Goal: Check status: Check status

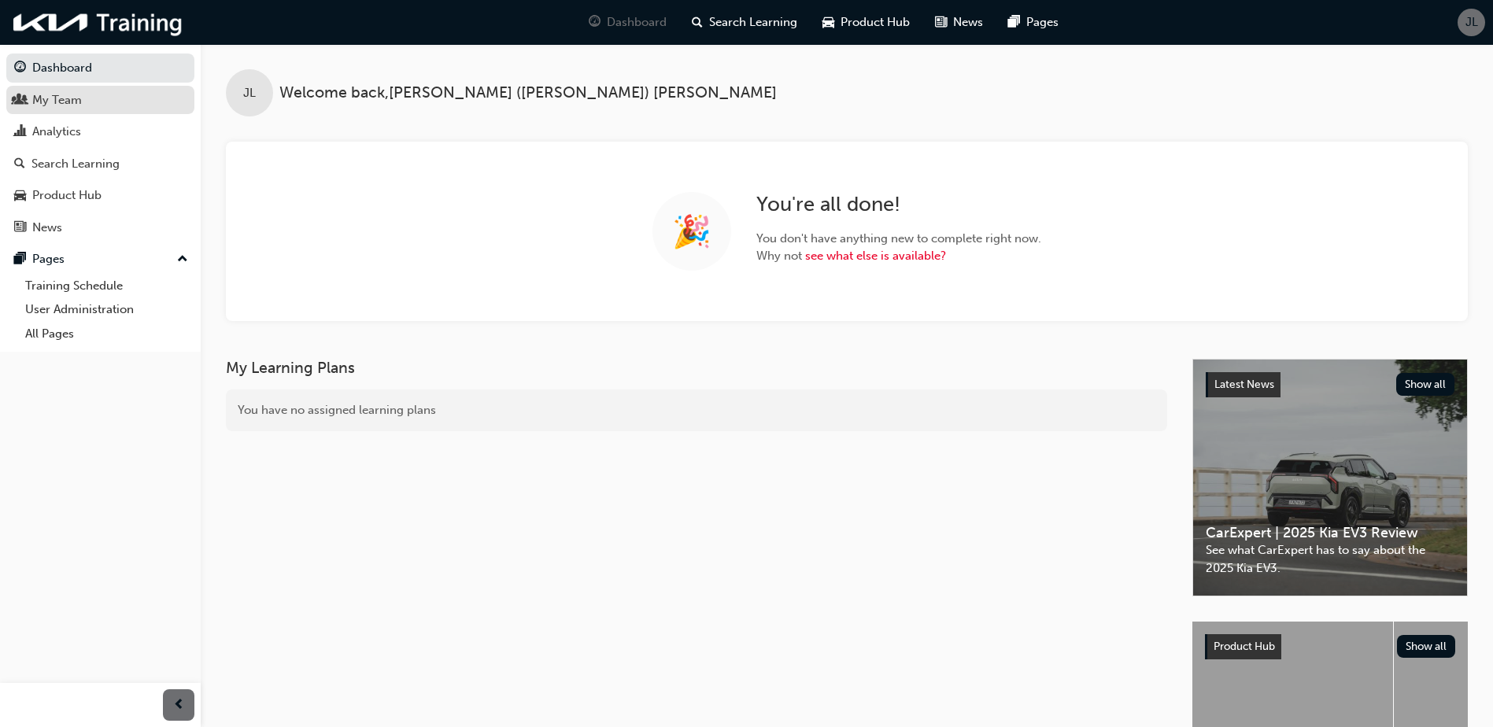
click at [81, 105] on div "My Team" at bounding box center [57, 100] width 50 height 18
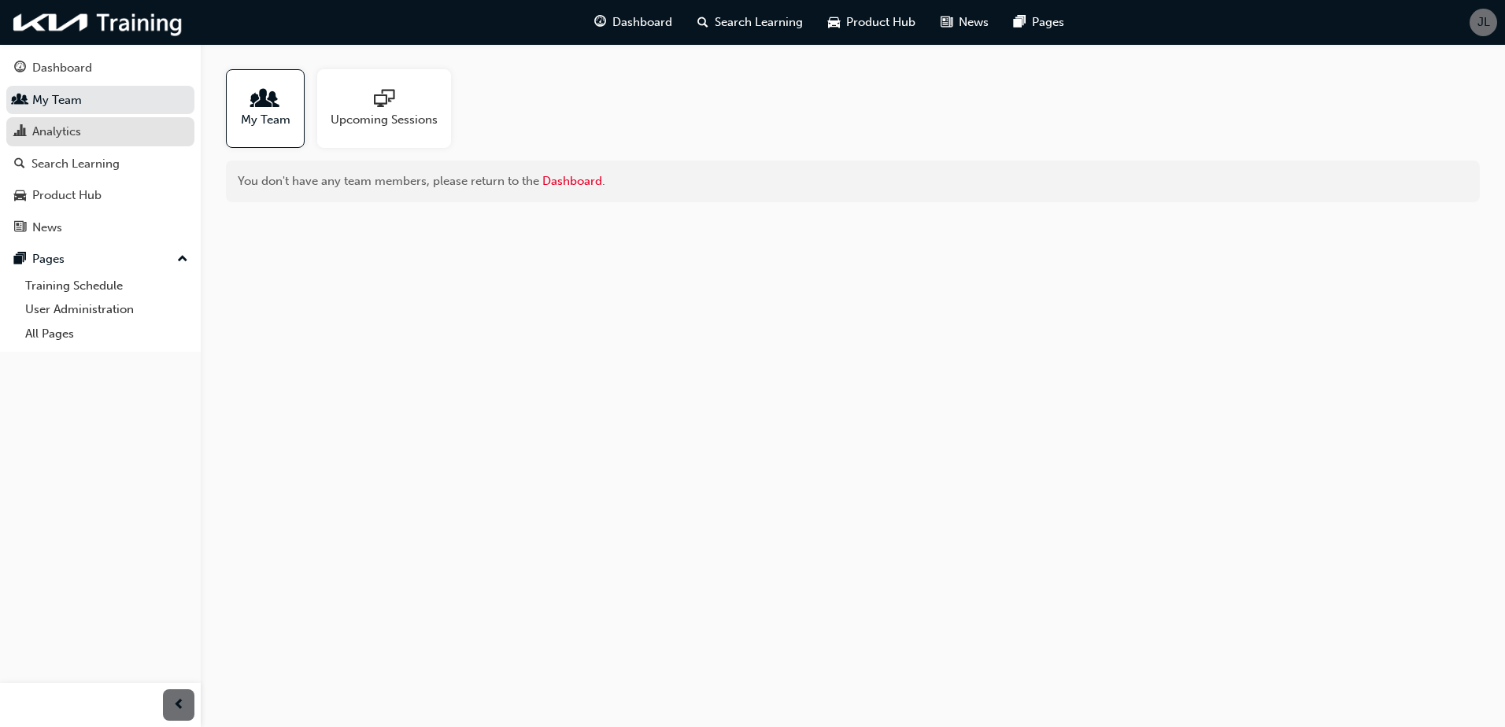
click at [86, 133] on div "Analytics" at bounding box center [100, 132] width 172 height 20
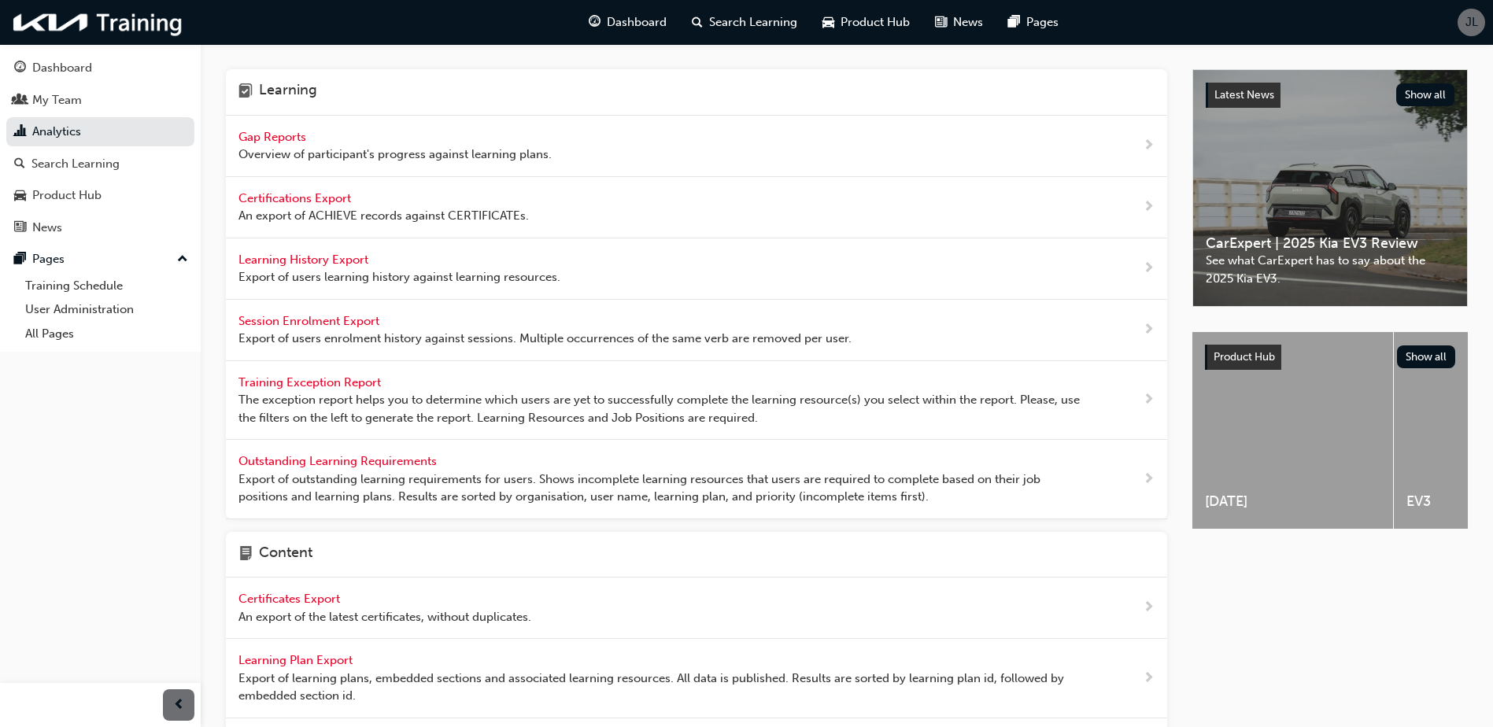
click at [372, 150] on span "Overview of participant's progress against learning plans." at bounding box center [394, 155] width 313 height 18
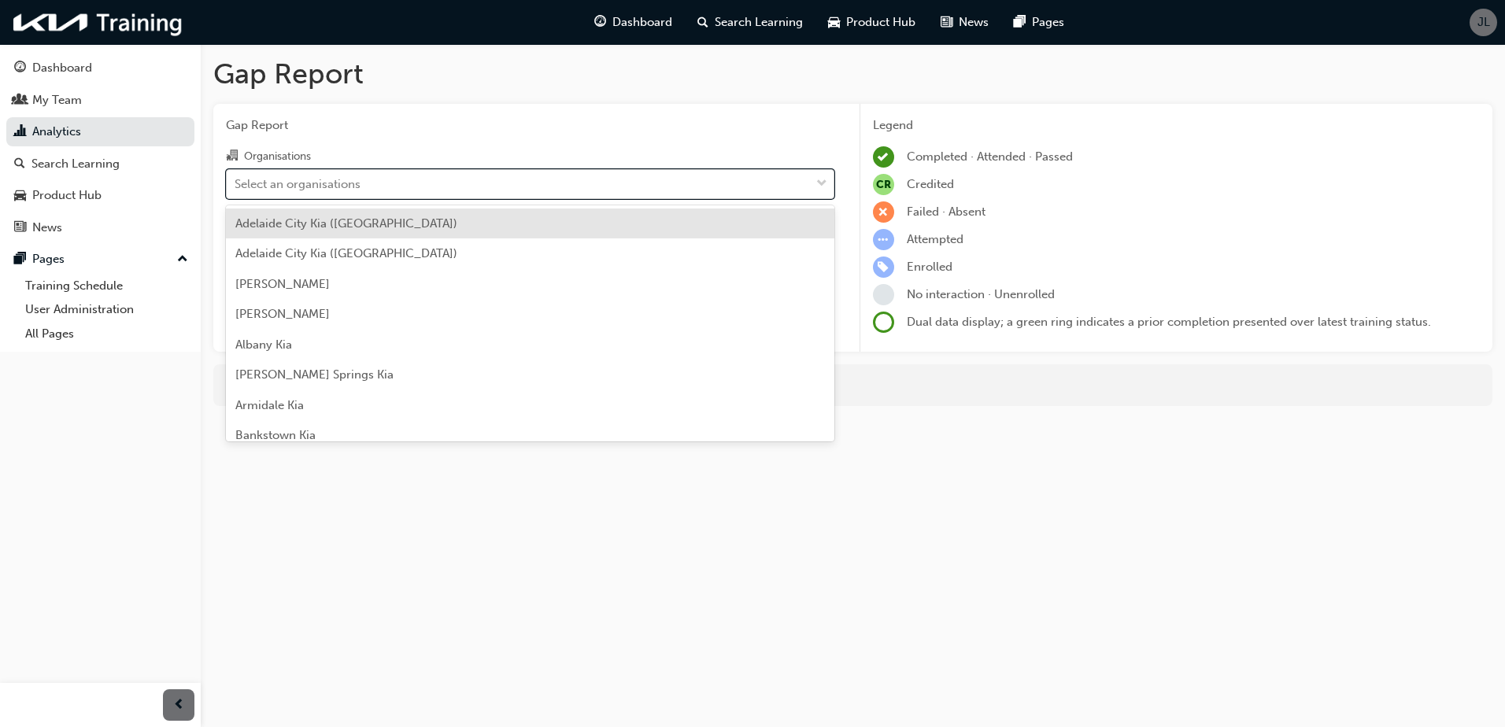
click at [366, 188] on div "Select an organisations" at bounding box center [518, 184] width 583 height 28
click at [236, 188] on input "Organisations option [GEOGRAPHIC_DATA] ([GEOGRAPHIC_DATA]) focused, 1 of 159. 1…" at bounding box center [236, 182] width 2 height 13
type input "lith"
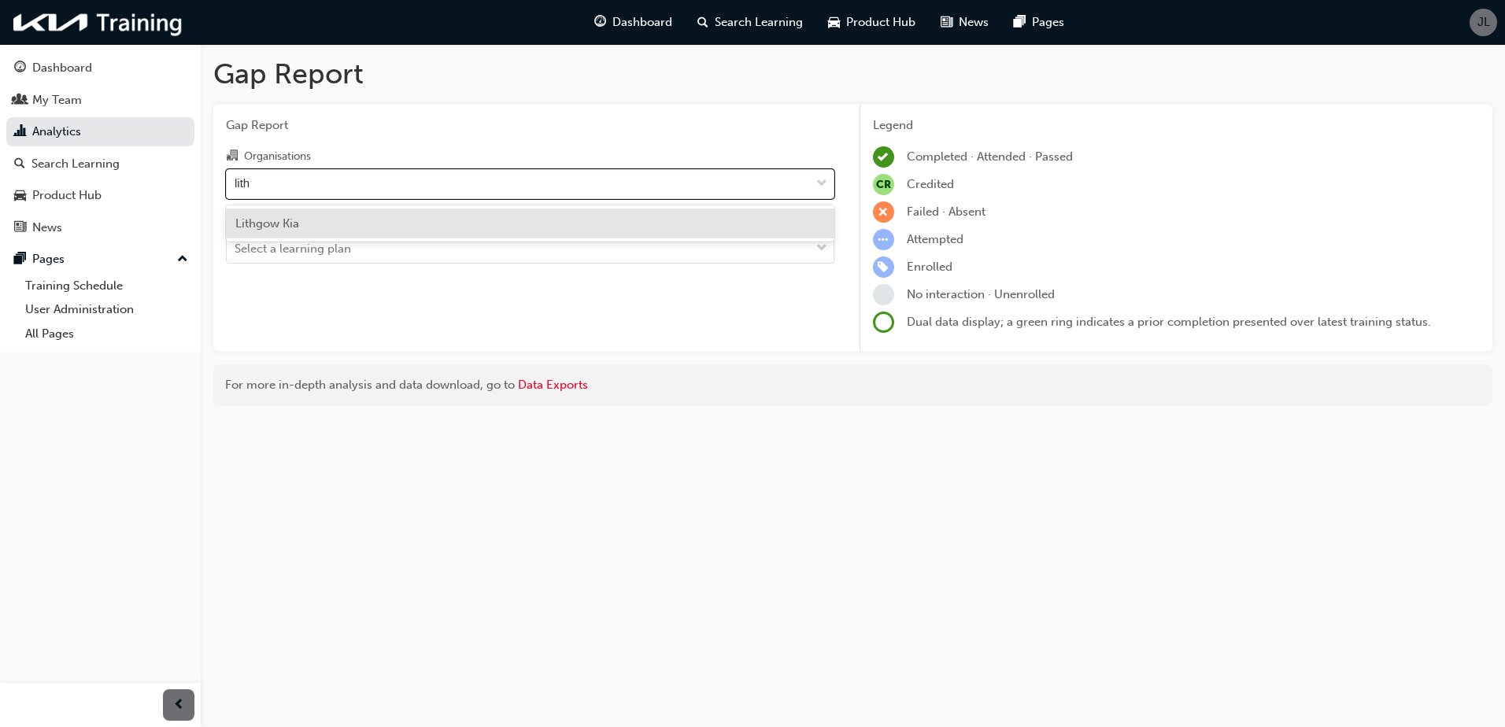
click at [365, 220] on div "Lithgow Kia" at bounding box center [530, 224] width 608 height 31
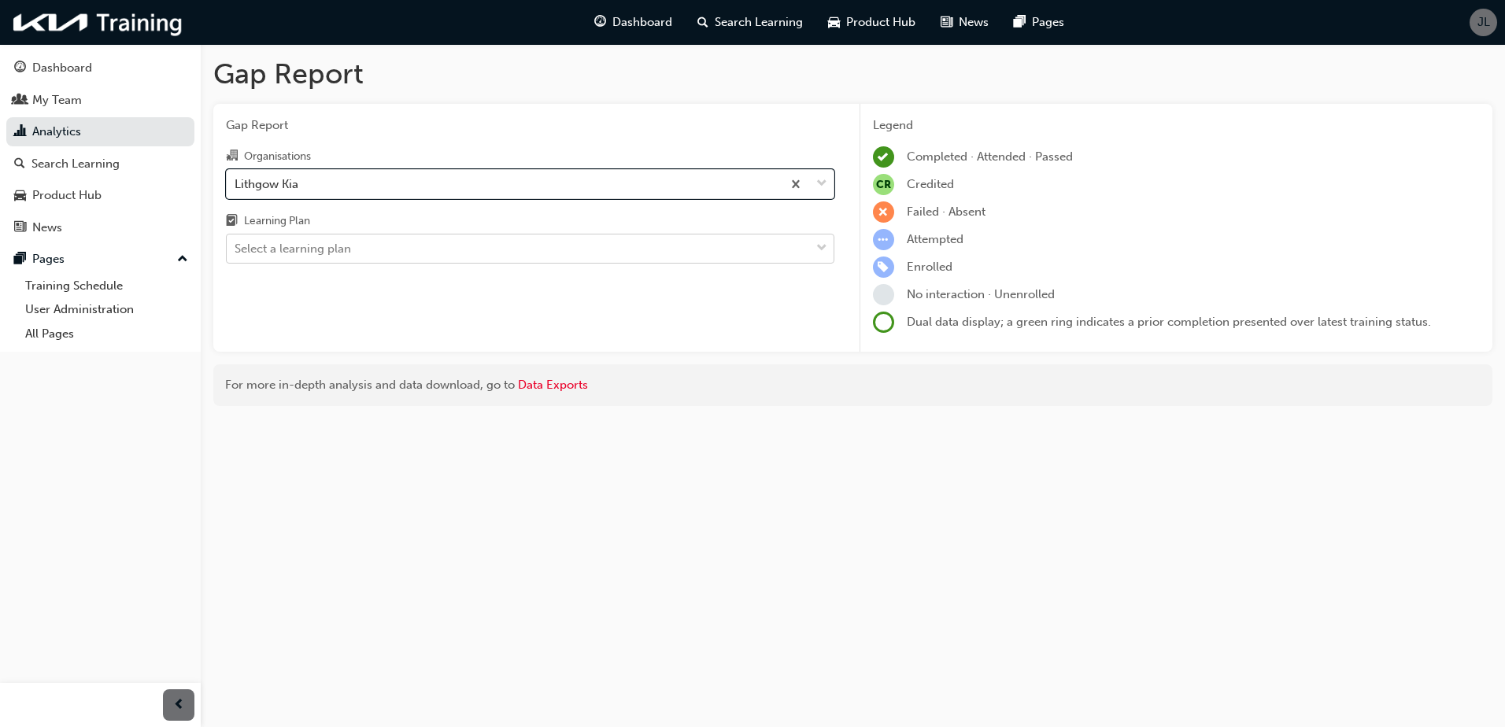
click at [359, 252] on div "Select a learning plan" at bounding box center [518, 249] width 583 height 28
click at [236, 252] on input "Learning Plan Select a learning plan" at bounding box center [236, 248] width 2 height 13
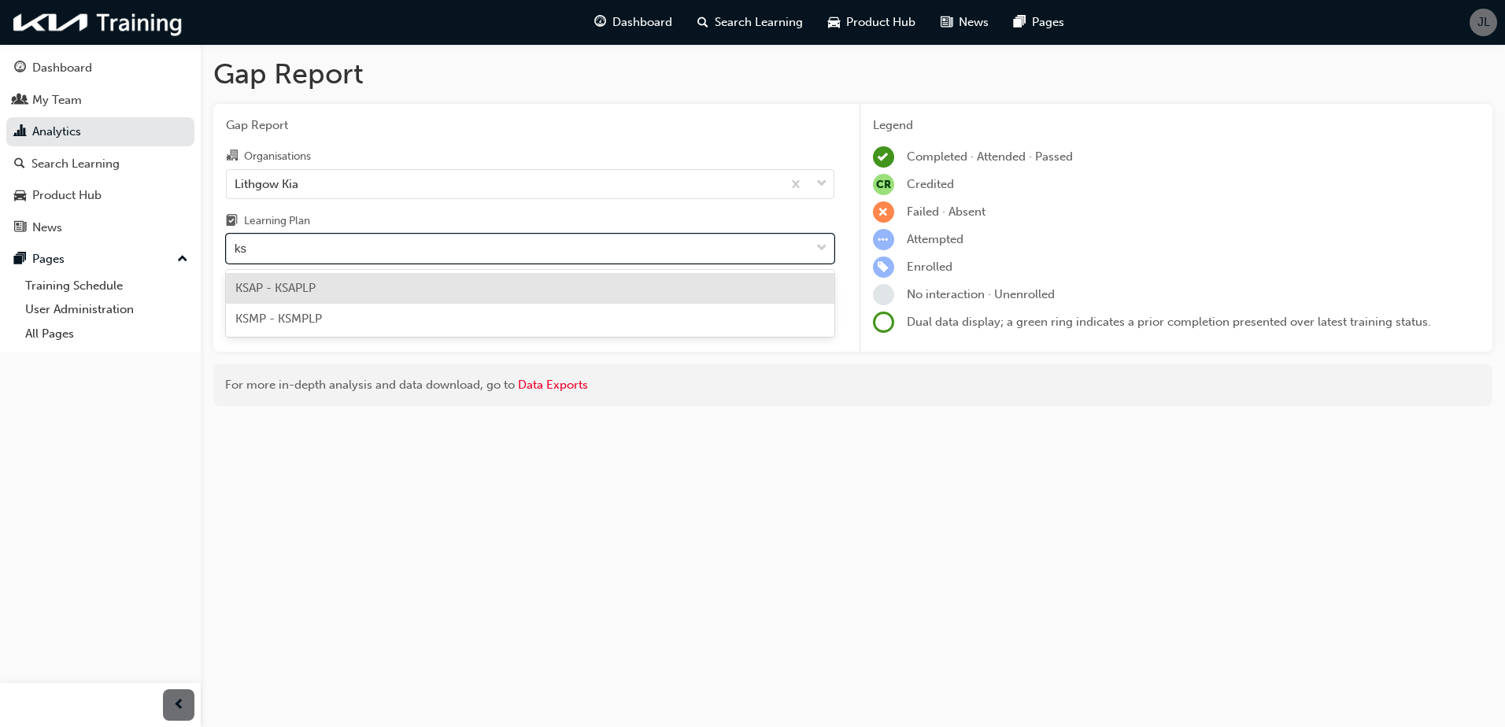
type input "ksm"
click at [379, 302] on div "KSMP - KSMPLP" at bounding box center [530, 288] width 608 height 31
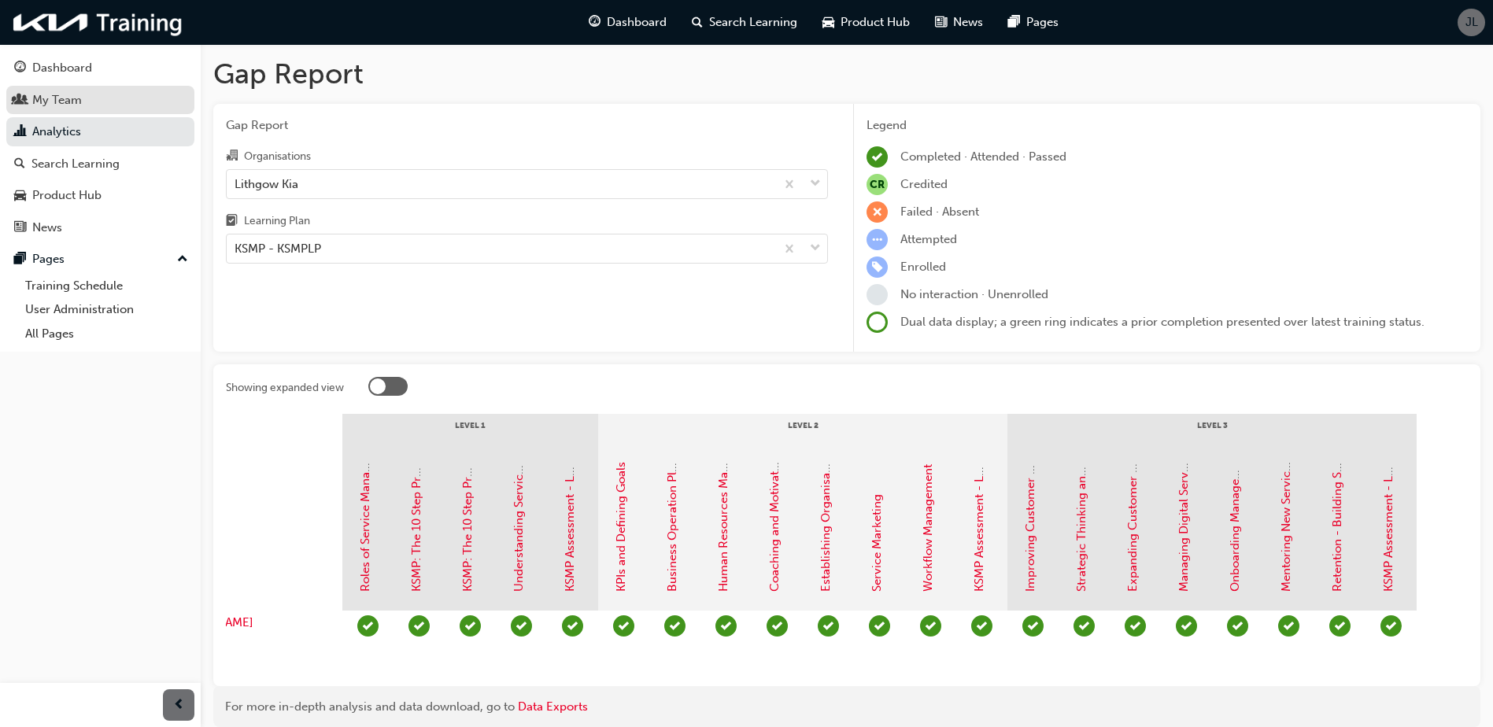
click at [98, 91] on div "My Team" at bounding box center [100, 101] width 172 height 20
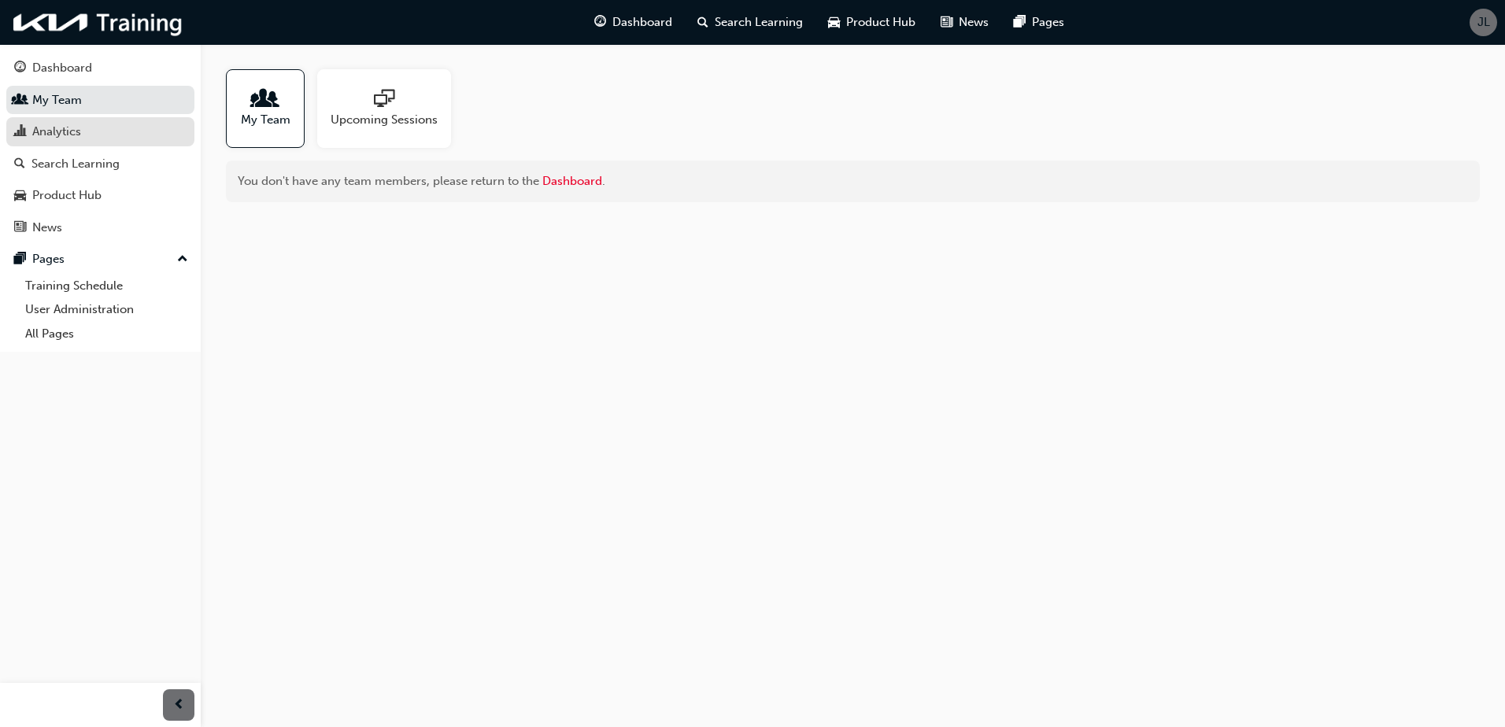
click at [151, 137] on div "Analytics" at bounding box center [100, 132] width 172 height 20
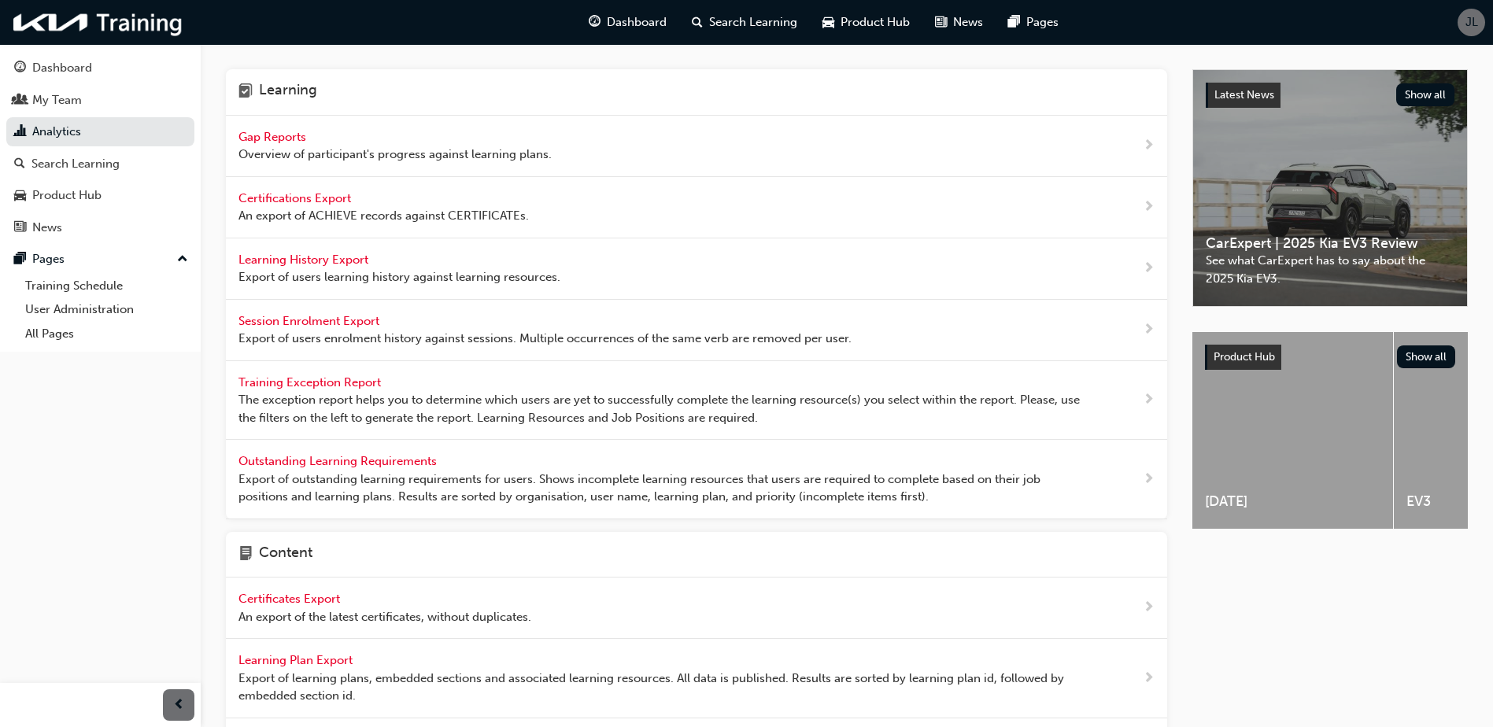
click at [349, 151] on span "Overview of participant's progress against learning plans." at bounding box center [394, 155] width 313 height 18
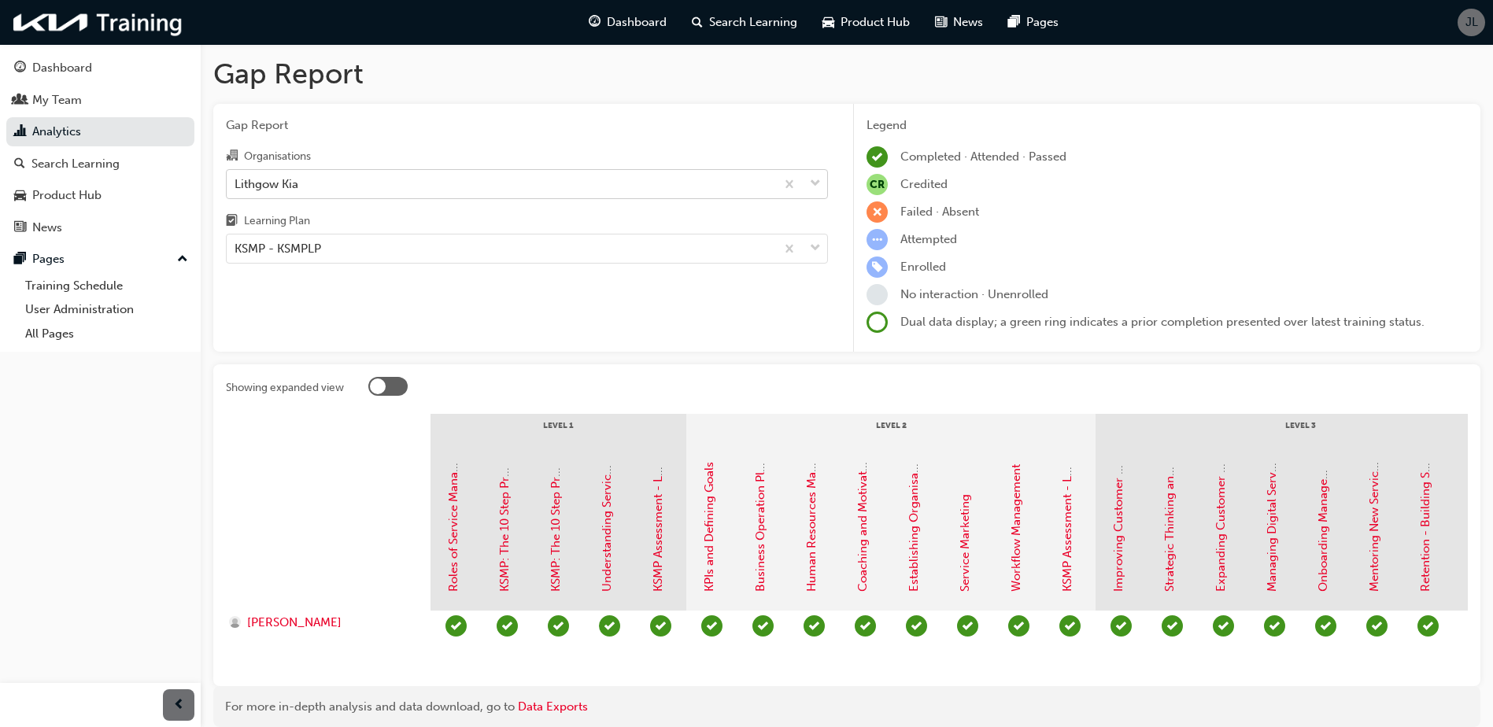
click at [685, 183] on div "Lithgow Kia" at bounding box center [501, 184] width 549 height 28
click at [236, 183] on input "Organisations Lithgow Kia" at bounding box center [236, 182] width 2 height 13
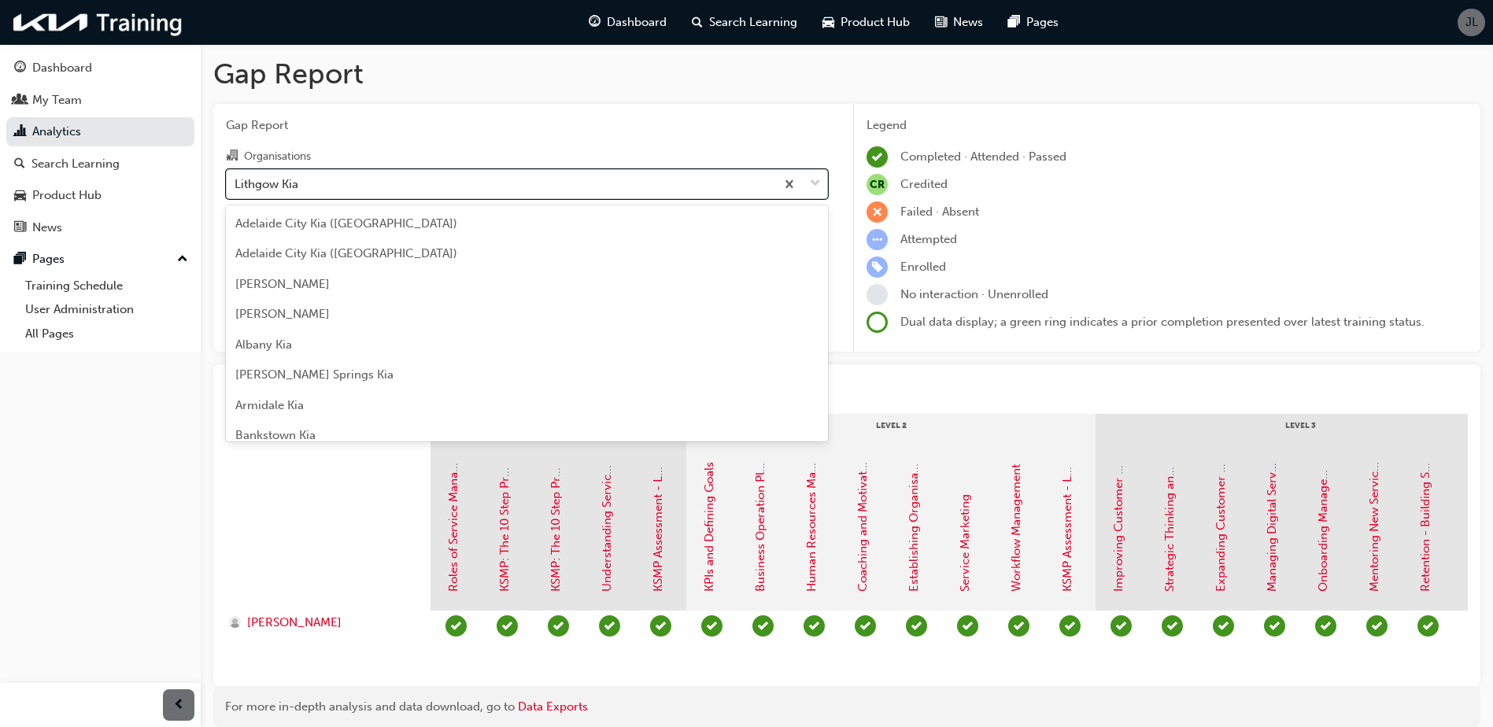
scroll to position [2111, 0]
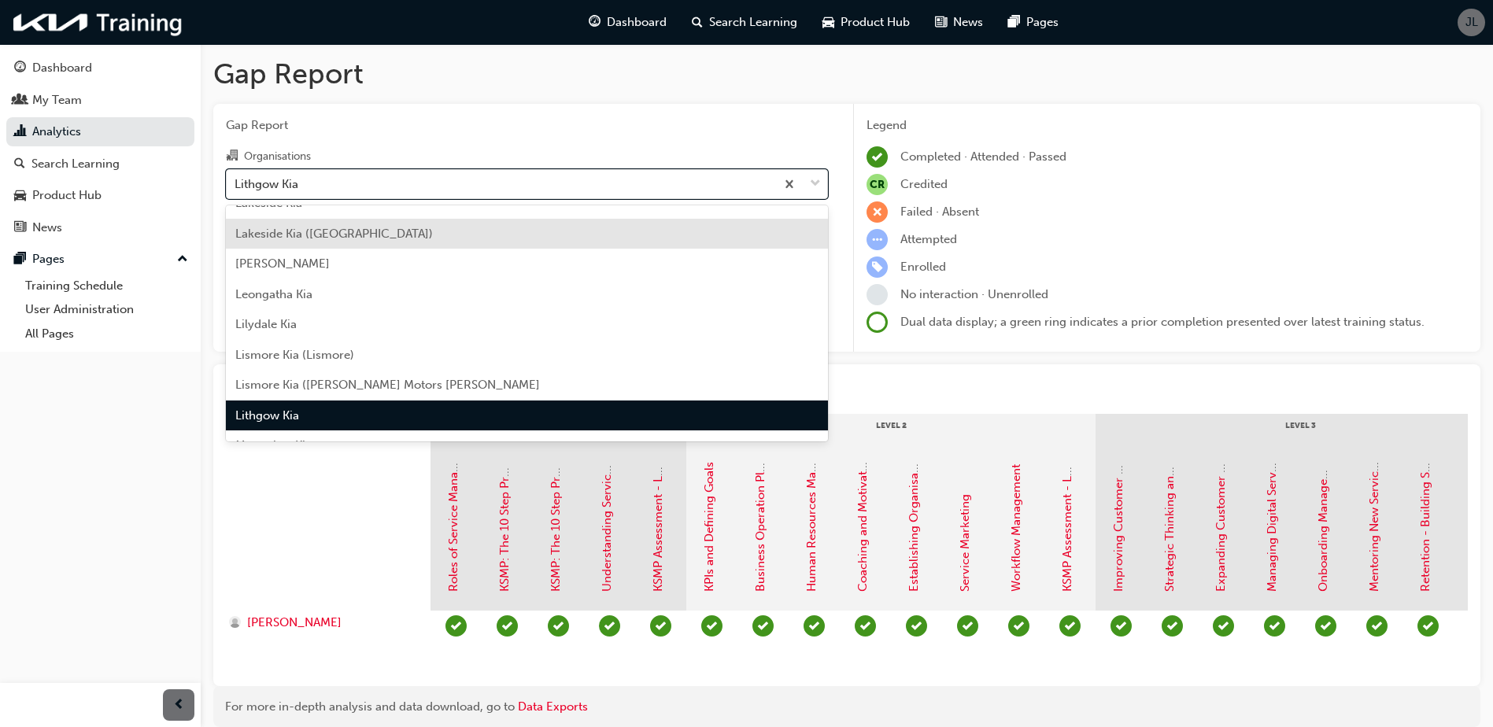
click at [708, 119] on span "Gap Report" at bounding box center [527, 125] width 602 height 18
